Goal: Communication & Community: Participate in discussion

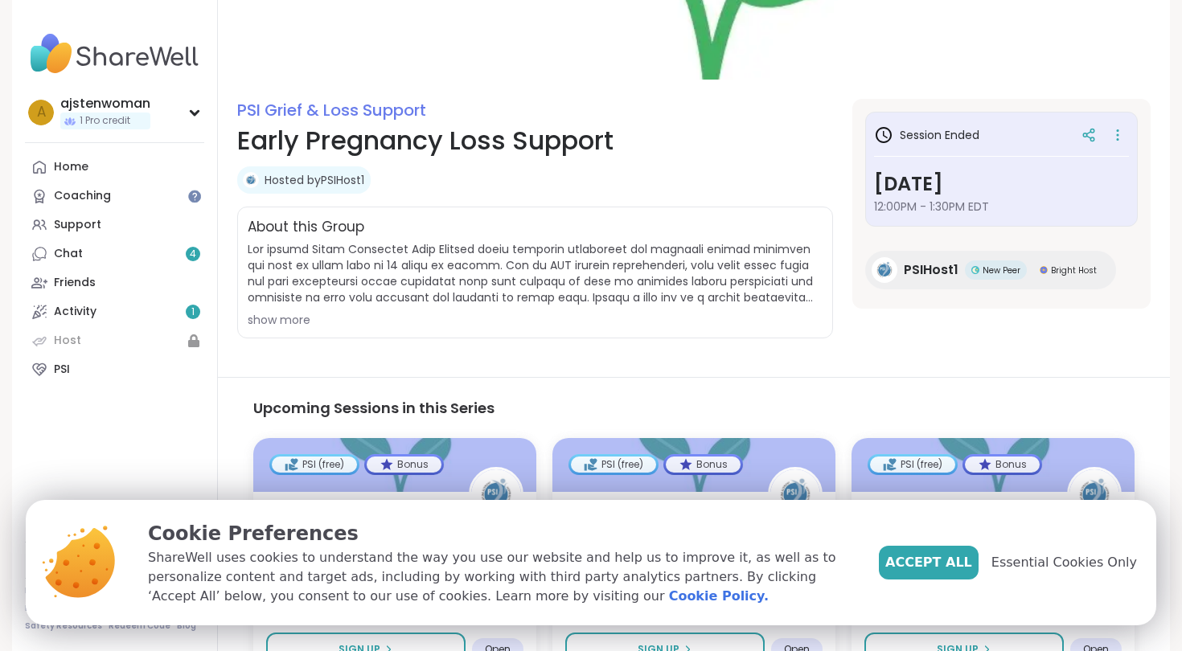
scroll to position [134, 0]
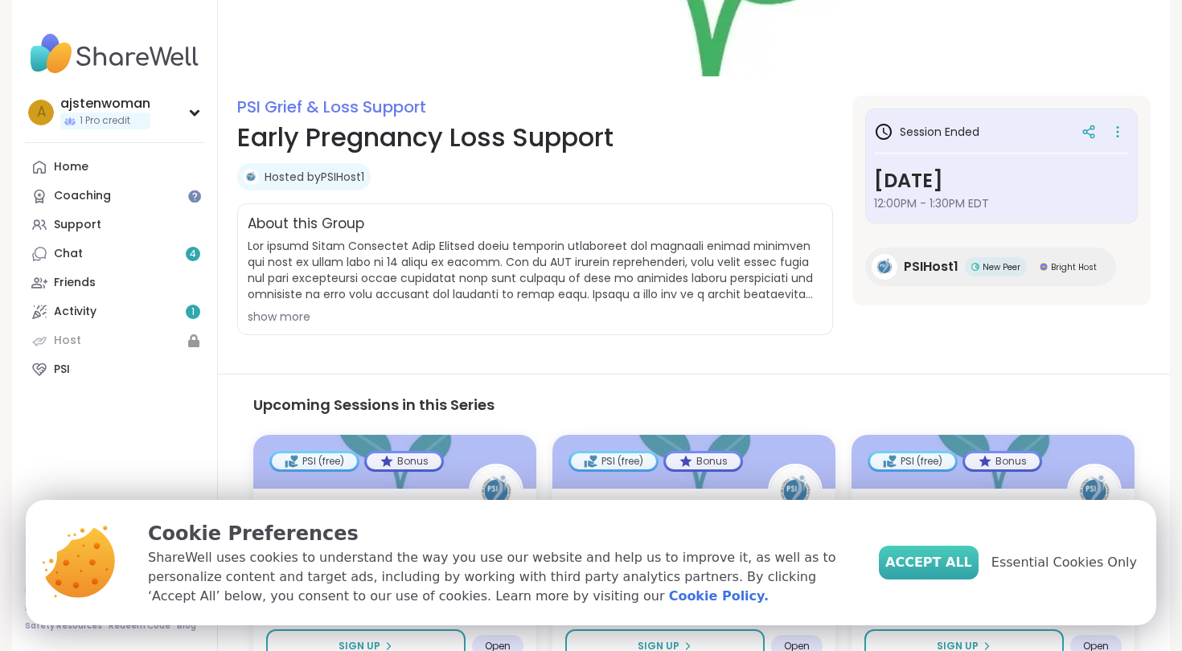
click at [928, 569] on span "Accept All" at bounding box center [928, 562] width 87 height 19
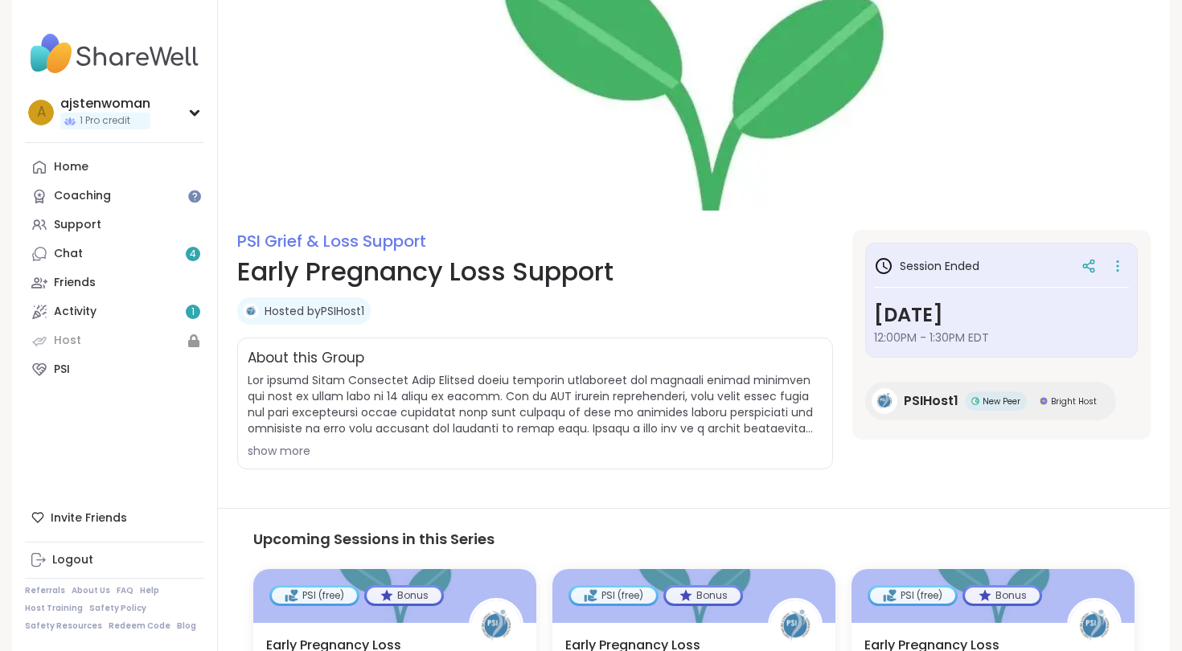
scroll to position [0, 0]
click at [111, 323] on link "Activity 1" at bounding box center [114, 312] width 179 height 29
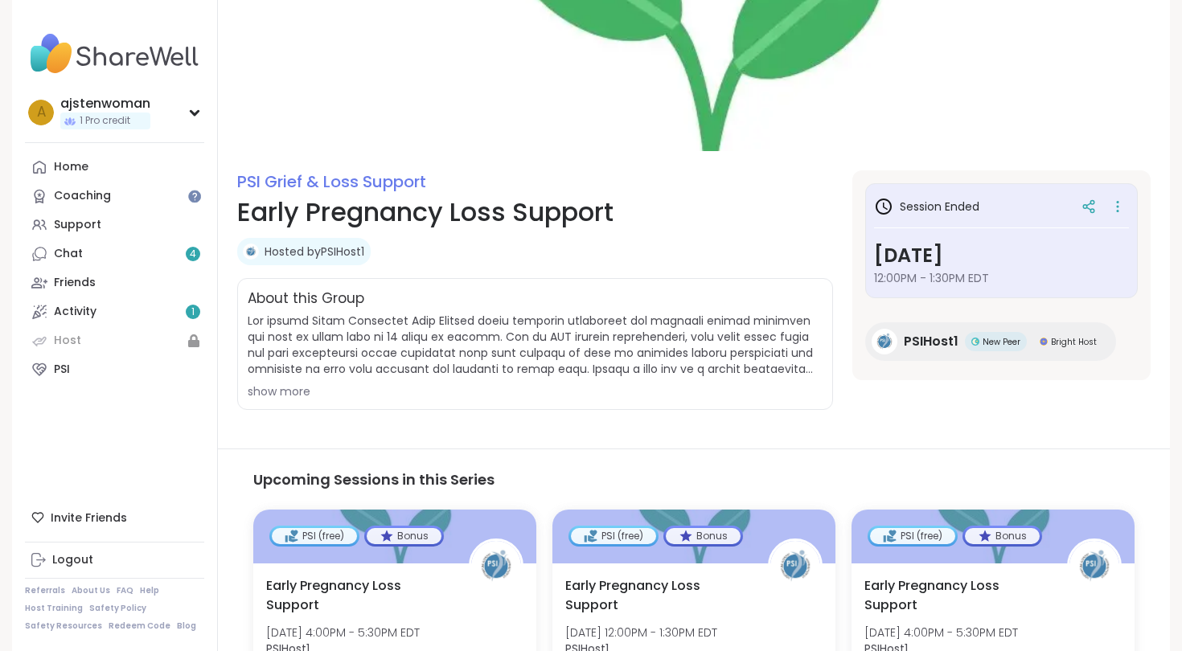
scroll to position [60, 0]
click at [287, 388] on div "show more" at bounding box center [535, 391] width 575 height 16
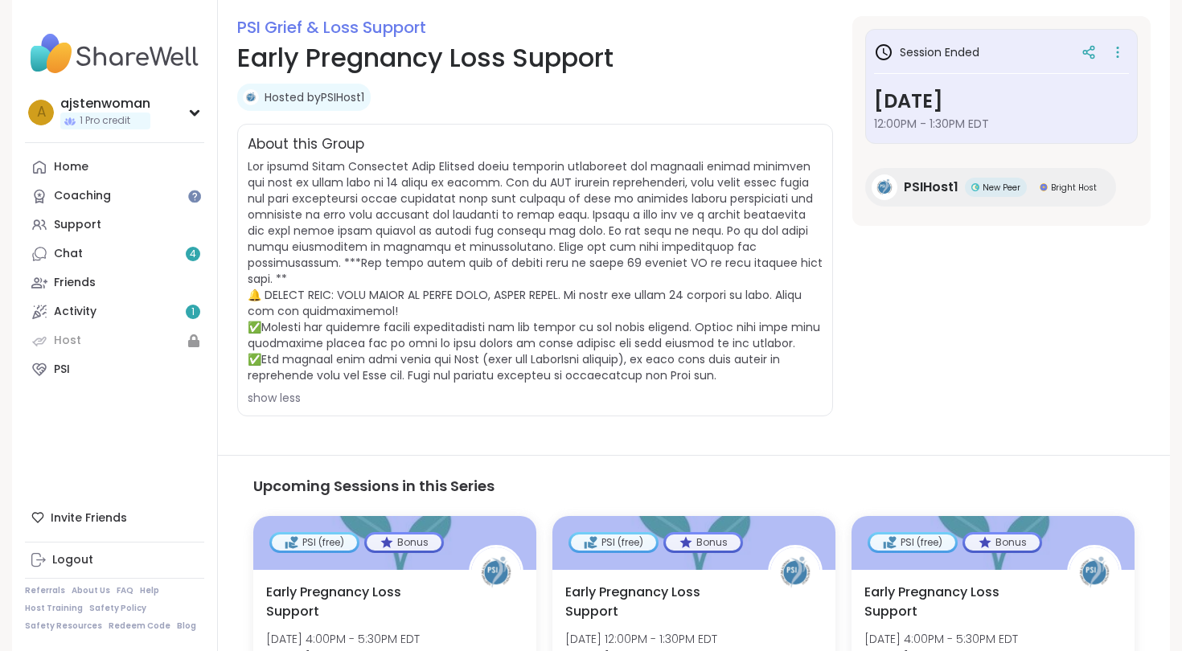
scroll to position [0, 0]
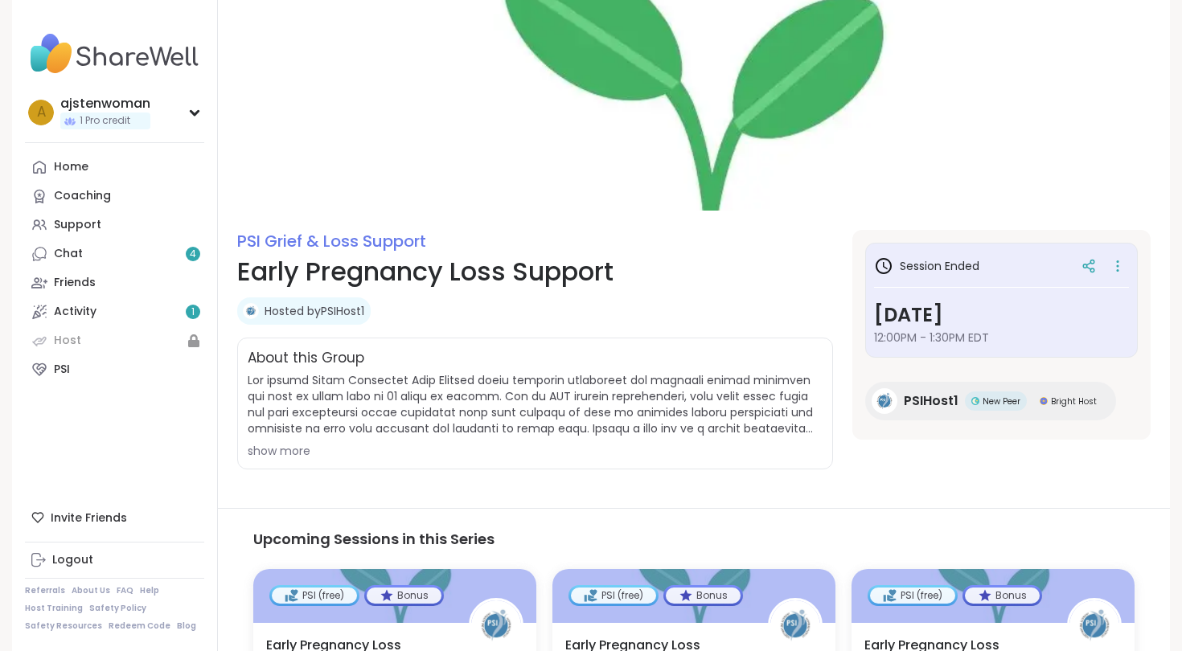
click at [1020, 152] on img at bounding box center [694, 105] width 952 height 211
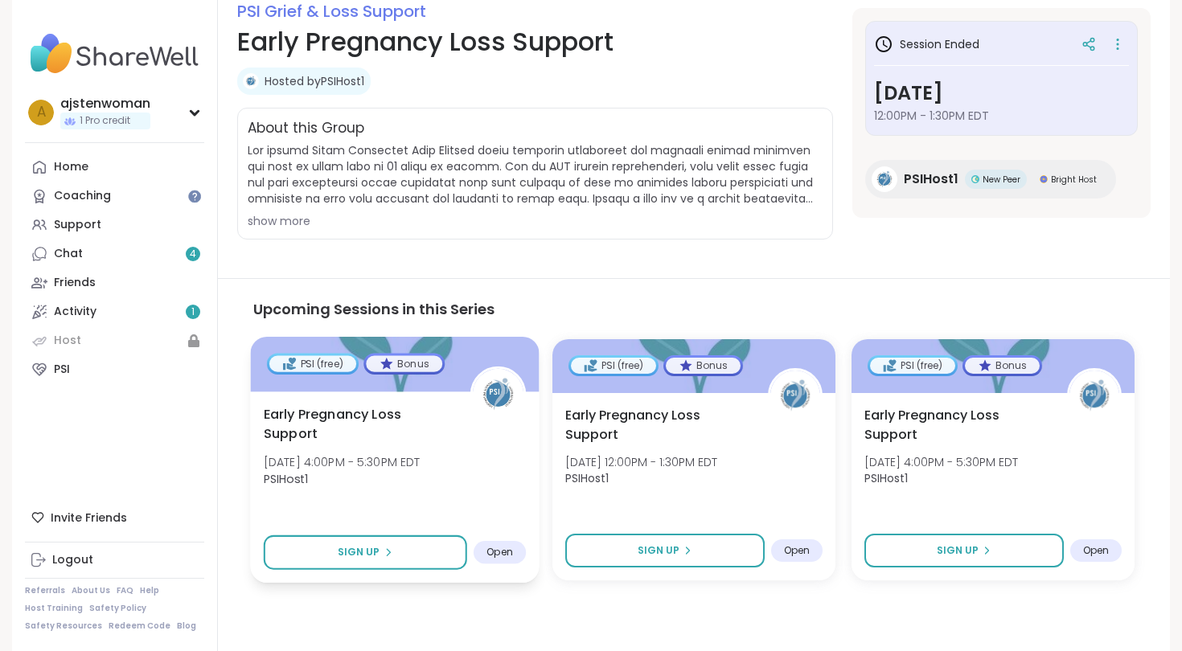
scroll to position [229, 0]
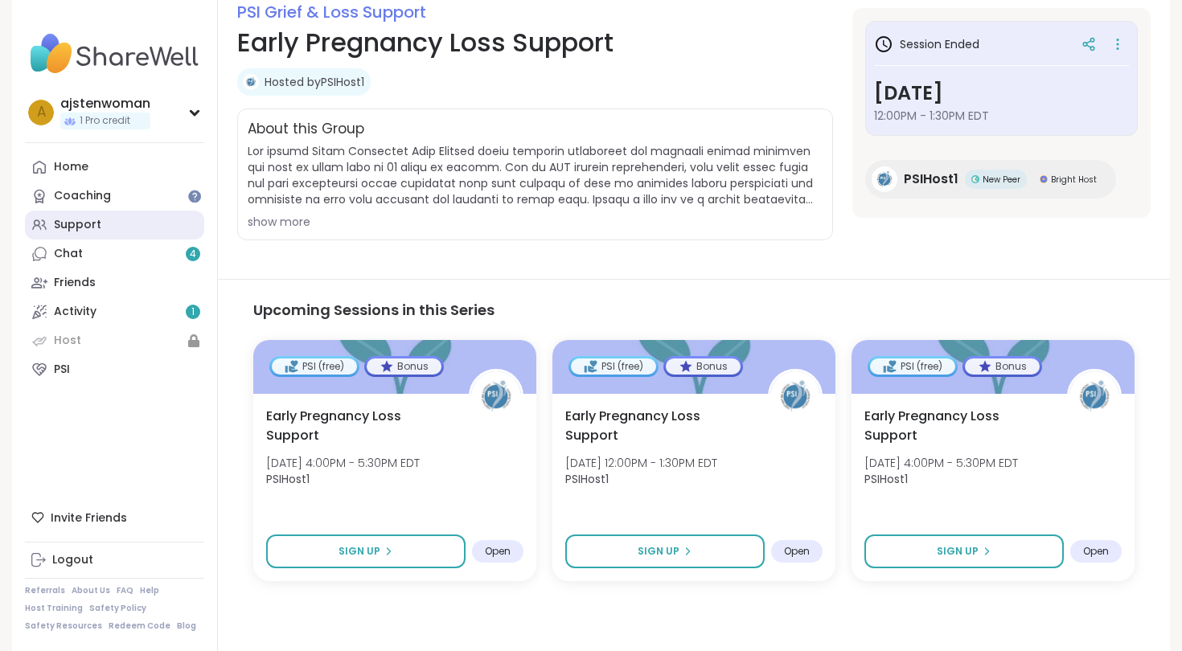
click at [150, 219] on link "Support" at bounding box center [114, 225] width 179 height 29
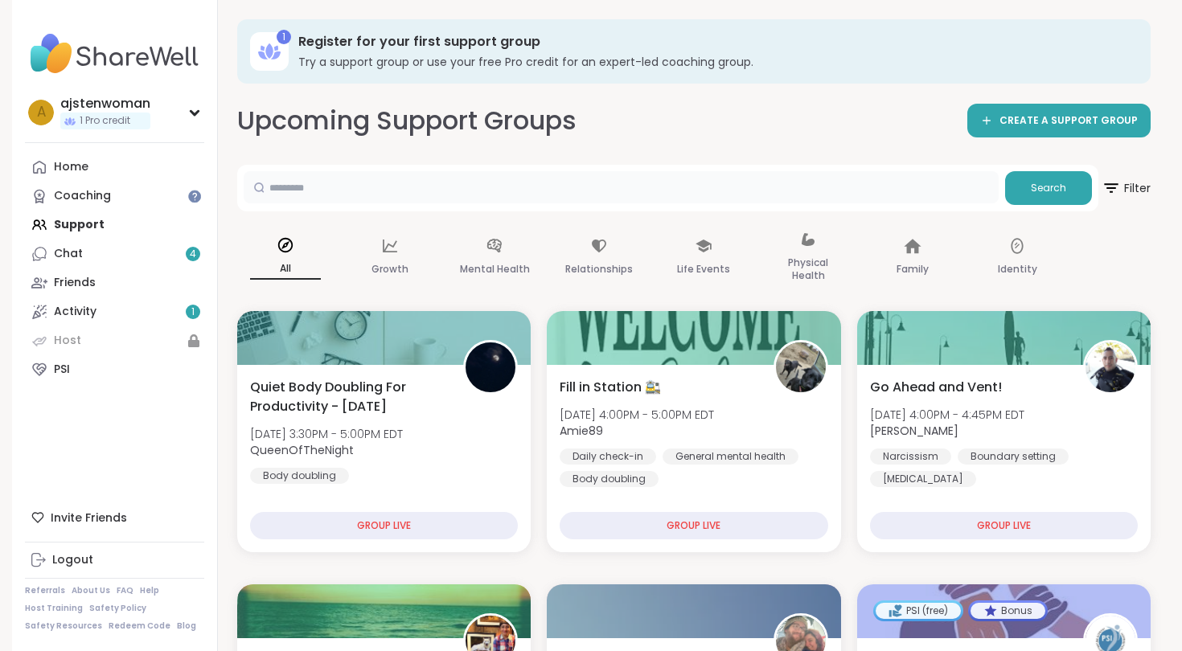
click at [567, 183] on input "text" at bounding box center [621, 187] width 755 height 32
type input "**********"
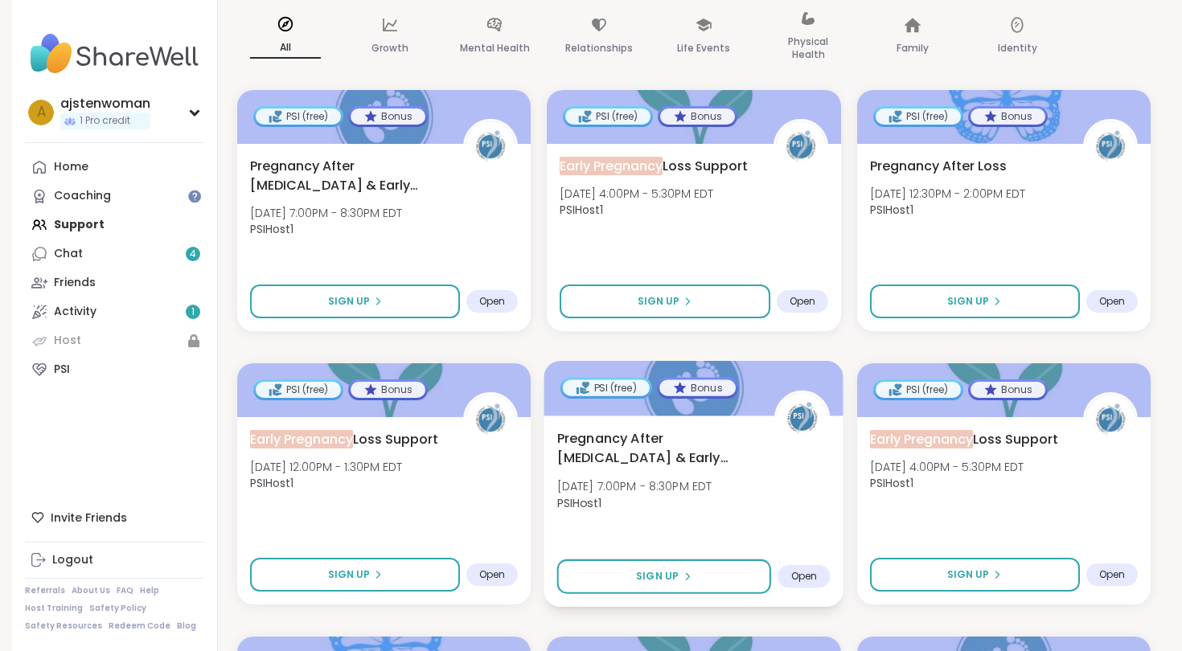
scroll to position [212, 0]
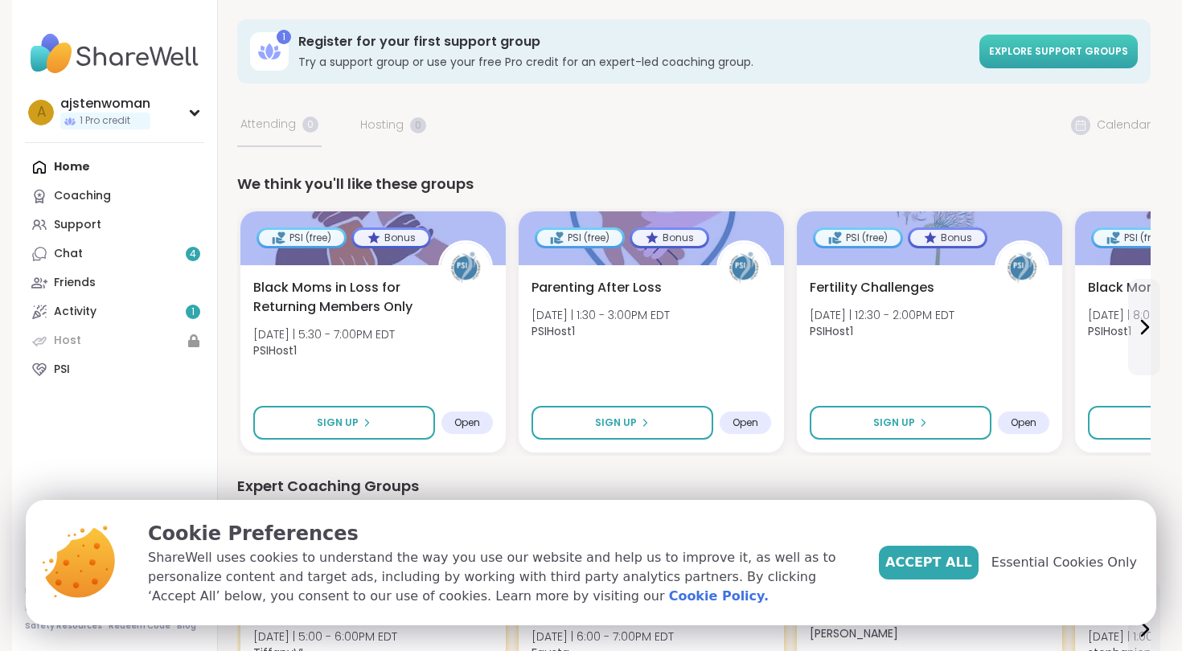
click at [1052, 50] on span "Explore support groups" at bounding box center [1058, 51] width 139 height 14
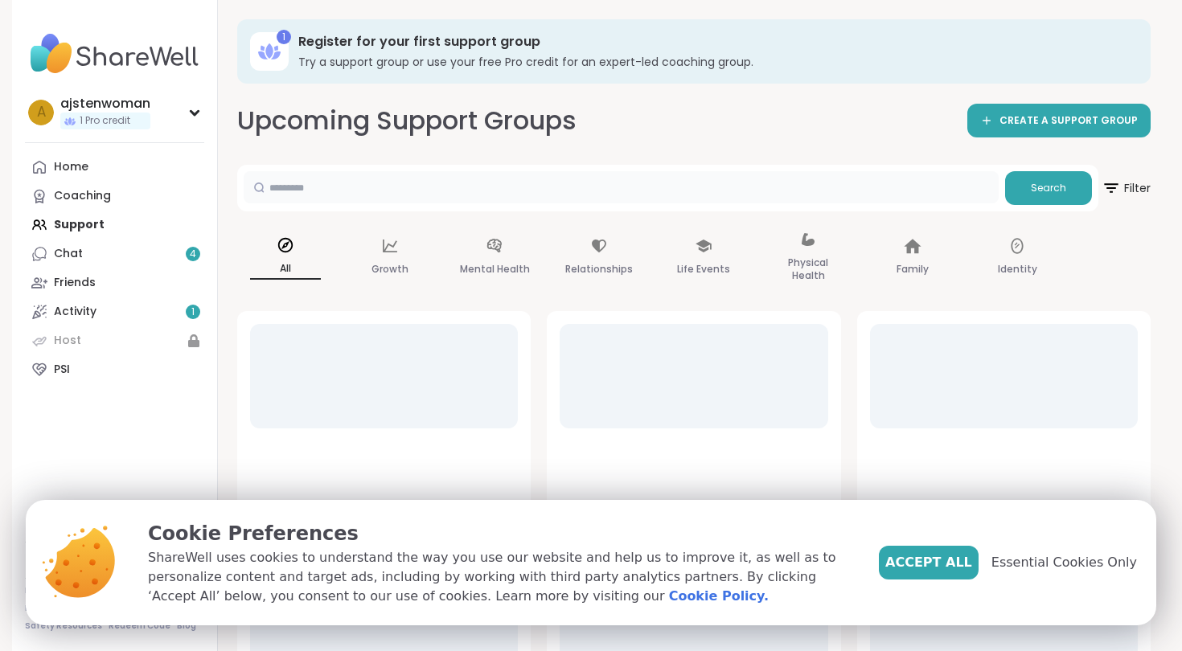
click at [479, 193] on input "text" at bounding box center [621, 187] width 755 height 32
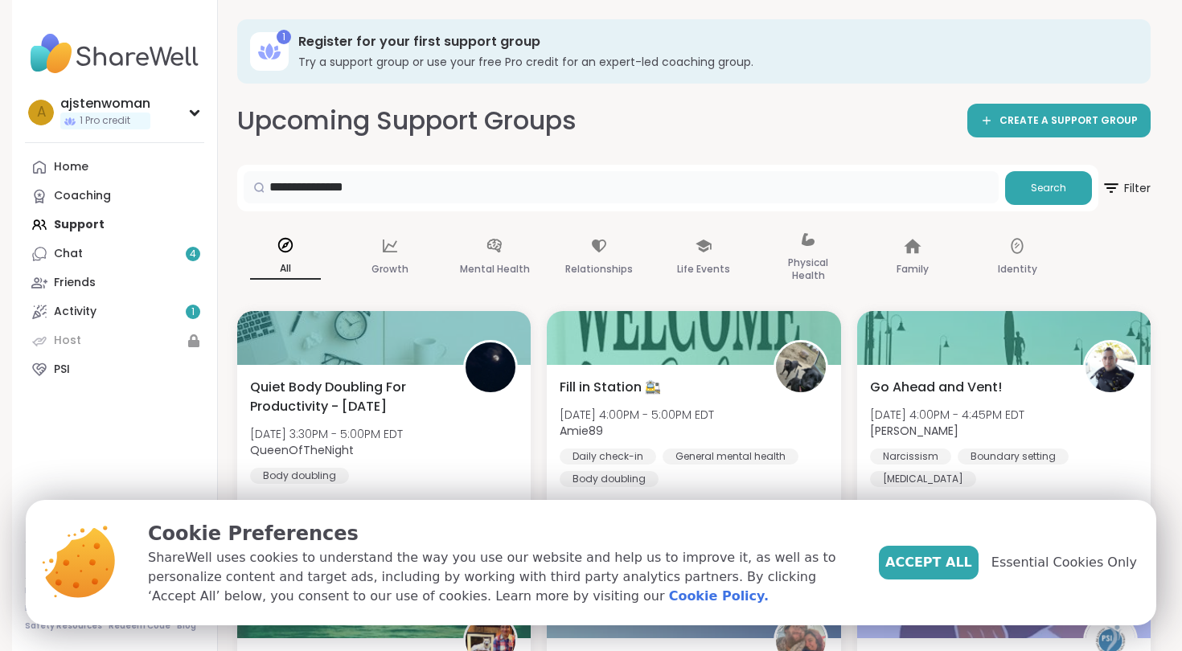
type input "**********"
